Goal: Check status

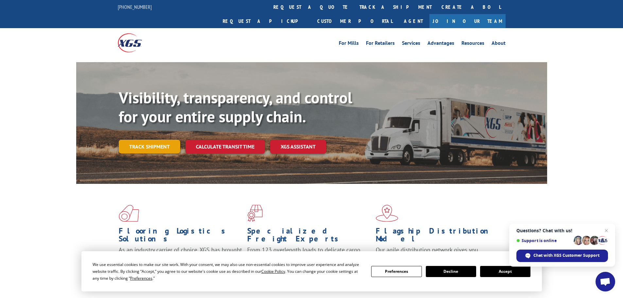
click at [150, 140] on link "Track shipment" at bounding box center [150, 147] width 62 height 14
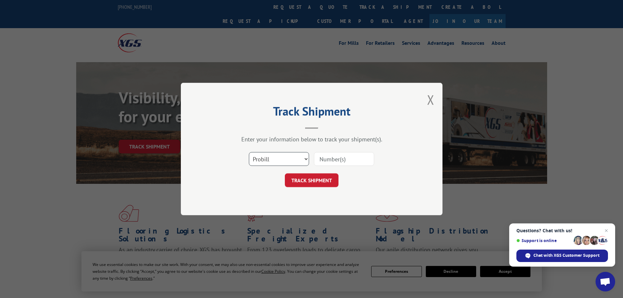
click at [306, 161] on select "Select category... Probill BOL PO" at bounding box center [279, 159] width 60 height 14
select select "bol"
click at [249, 152] on select "Select category... Probill BOL PO" at bounding box center [279, 159] width 60 height 14
paste input "6010649"
type input "6010649"
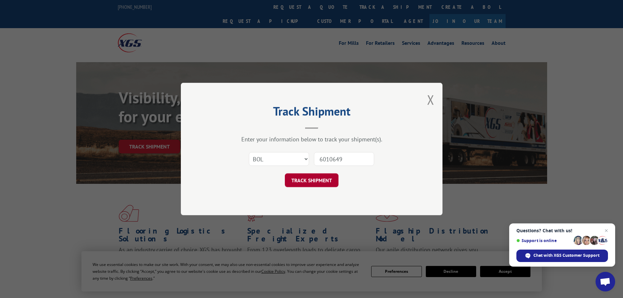
click at [313, 180] on button "TRACK SHIPMENT" at bounding box center [312, 180] width 54 height 14
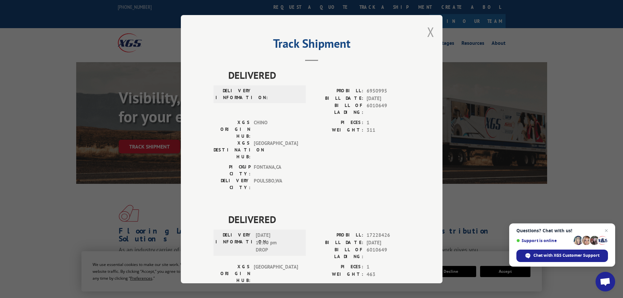
click at [430, 32] on button "Close modal" at bounding box center [430, 31] width 7 height 17
